Goal: Task Accomplishment & Management: Use online tool/utility

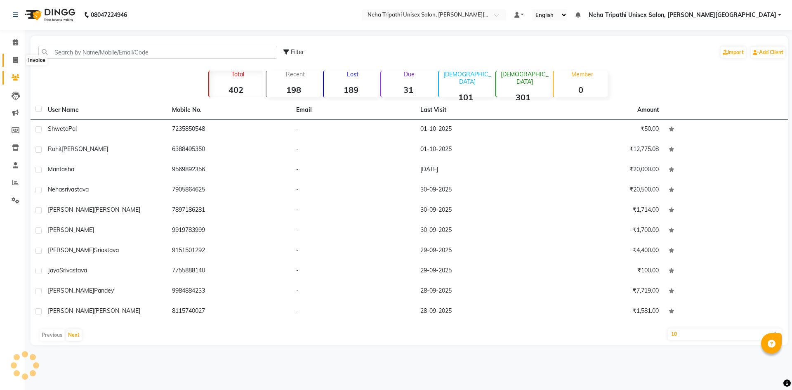
click at [15, 60] on icon at bounding box center [15, 60] width 5 height 6
select select "service"
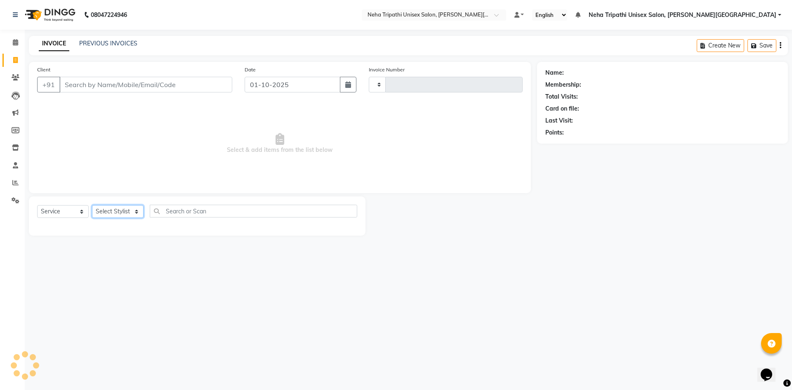
click at [143, 210] on select "Select Stylist" at bounding box center [118, 211] width 52 height 13
type input "0623"
select select "7540"
select select "78213"
click at [92, 205] on select "Select Stylist Badrudden [PERSON_NAME] [PERSON_NAME] Unisex Salon, [PERSON_NAME…" at bounding box center [141, 211] width 98 height 13
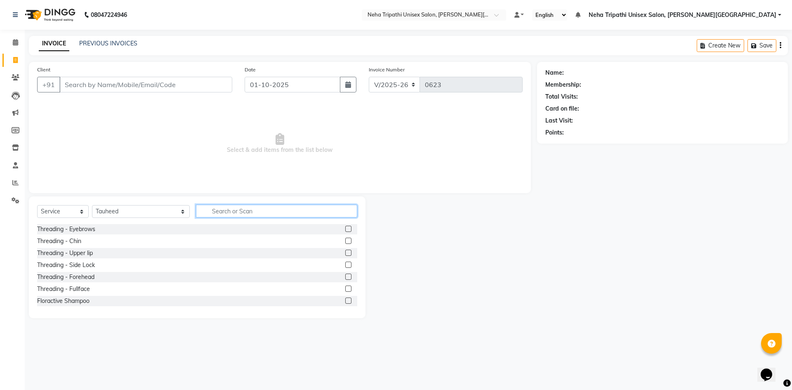
click at [204, 211] on input "text" at bounding box center [276, 211] width 161 height 13
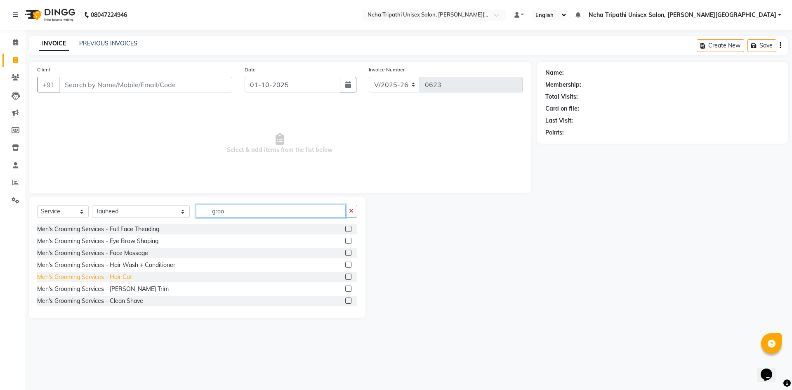
type input "groo"
click at [118, 279] on div "Men's Grooming Services - Hair Cut" at bounding box center [84, 277] width 95 height 9
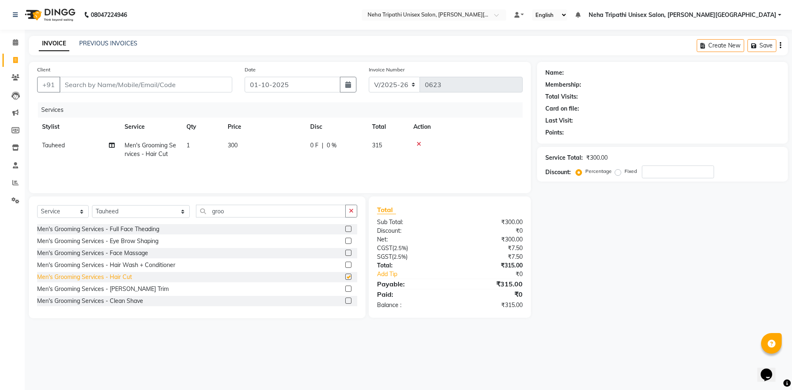
checkbox input "false"
